Goal: Task Accomplishment & Management: Manage account settings

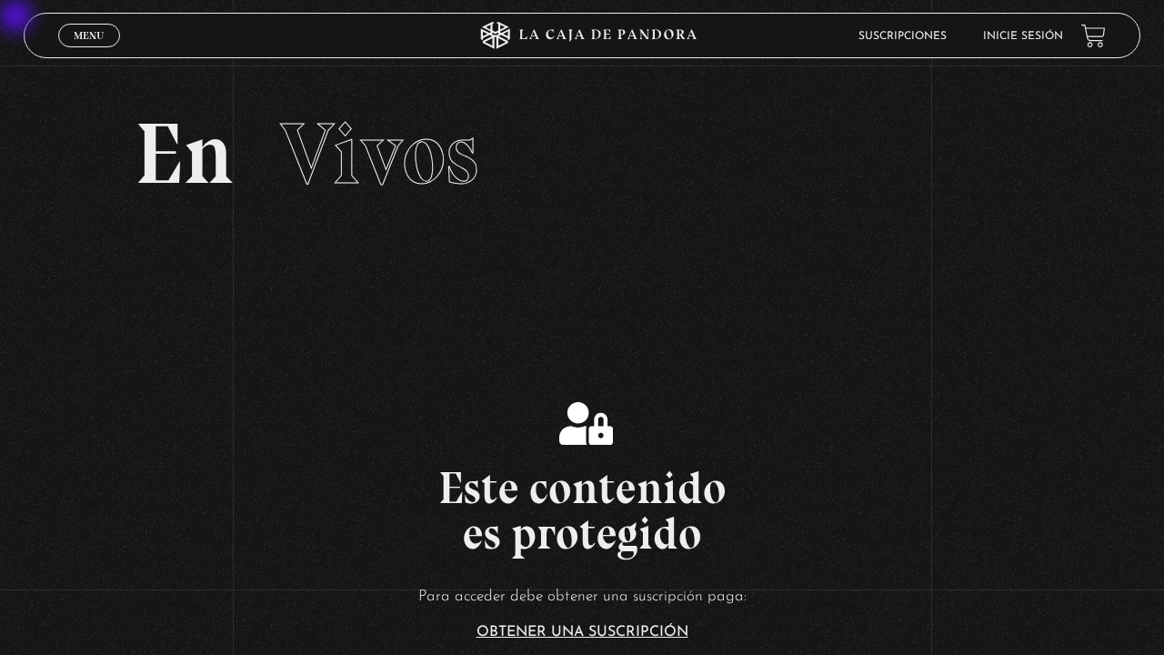
click at [1044, 40] on link "Inicie sesión" at bounding box center [1023, 36] width 80 height 11
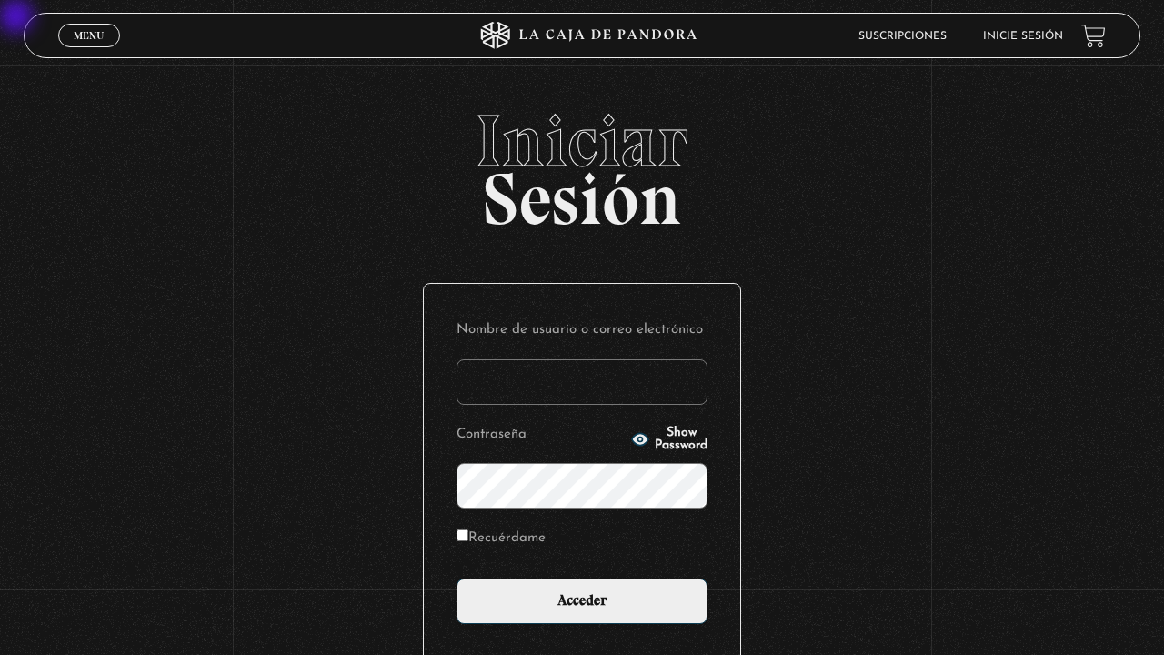
scroll to position [69, 0]
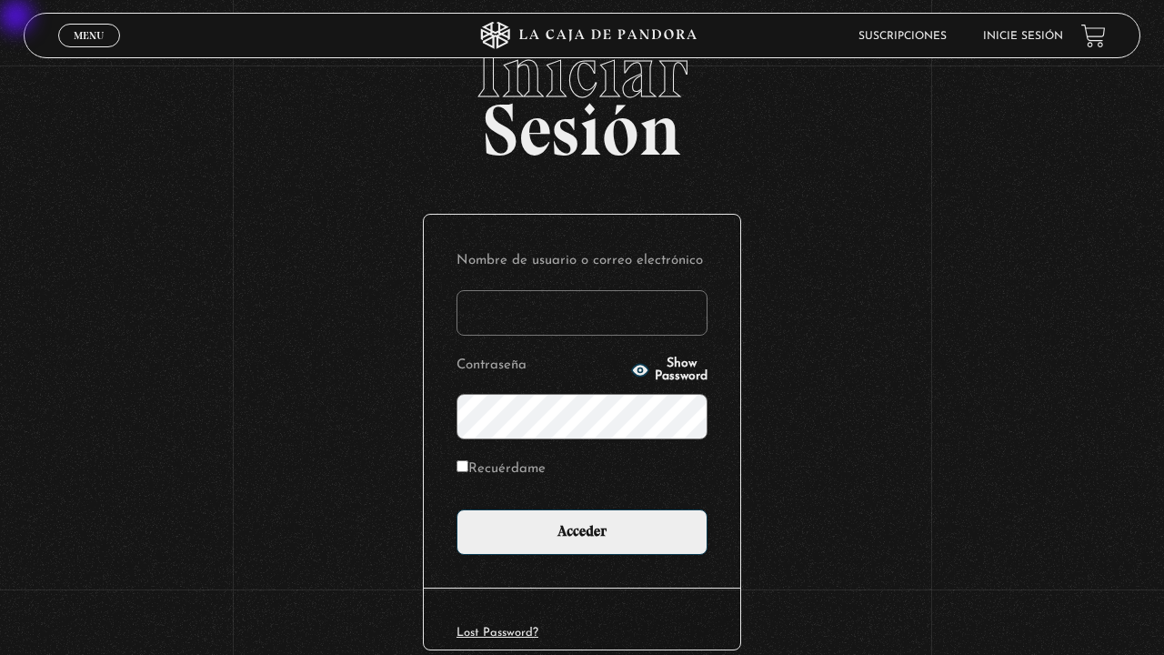
click at [464, 469] on input "Recuérdame" at bounding box center [463, 466] width 12 height 12
checkbox input "true"
